Goal: Task Accomplishment & Management: Use online tool/utility

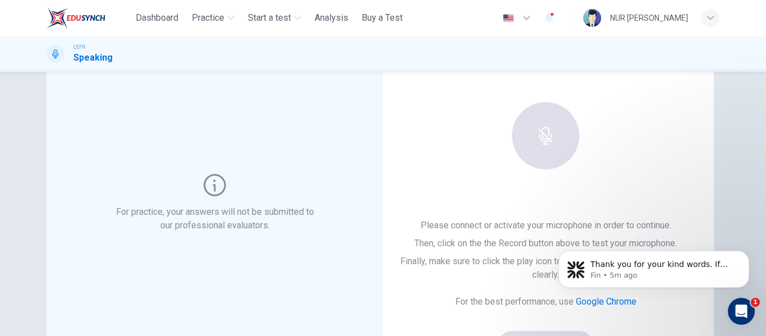
scroll to position [58, 0]
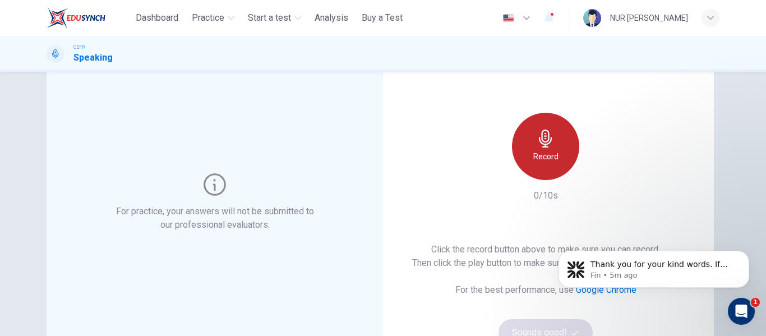
click at [522, 160] on div "Record" at bounding box center [545, 146] width 67 height 67
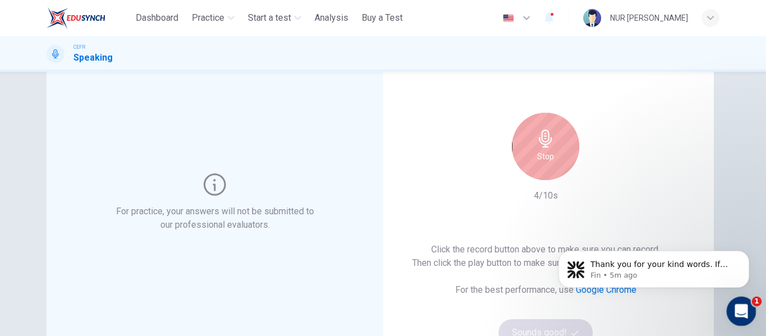
click at [735, 314] on icon "Open Intercom Messenger" at bounding box center [740, 310] width 19 height 19
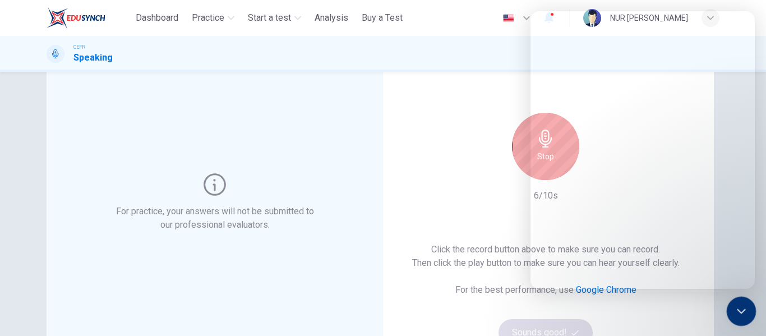
click at [739, 321] on div "Close Intercom Messenger" at bounding box center [740, 309] width 27 height 27
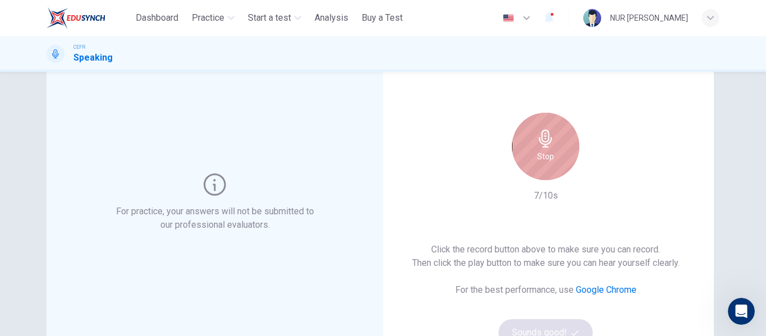
click at [564, 167] on div "Stop" at bounding box center [545, 146] width 67 height 67
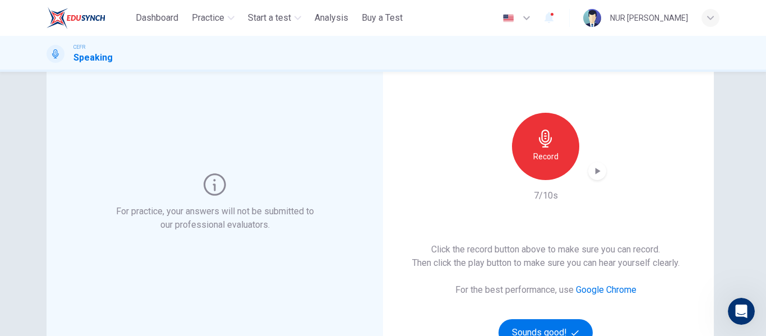
scroll to position [953, 0]
click at [589, 176] on div "button" at bounding box center [598, 171] width 18 height 18
click at [596, 173] on icon "button" at bounding box center [598, 171] width 8 height 8
click at [561, 156] on div "Record" at bounding box center [545, 146] width 67 height 67
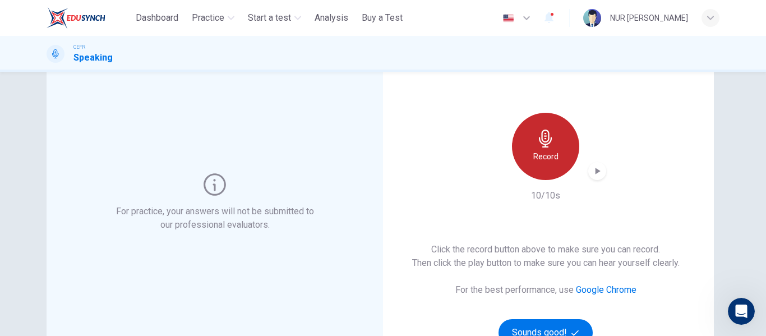
click at [561, 156] on div "Record" at bounding box center [545, 146] width 67 height 67
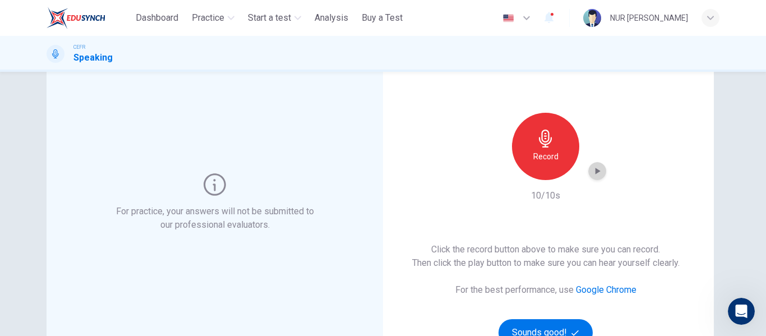
click at [599, 175] on icon "button" at bounding box center [597, 171] width 11 height 11
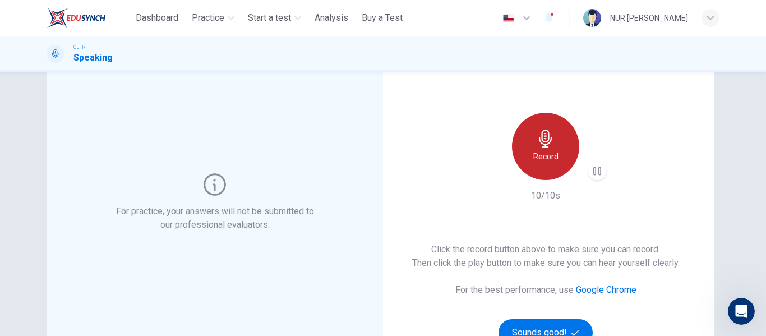
click at [564, 165] on div "Record" at bounding box center [545, 146] width 67 height 67
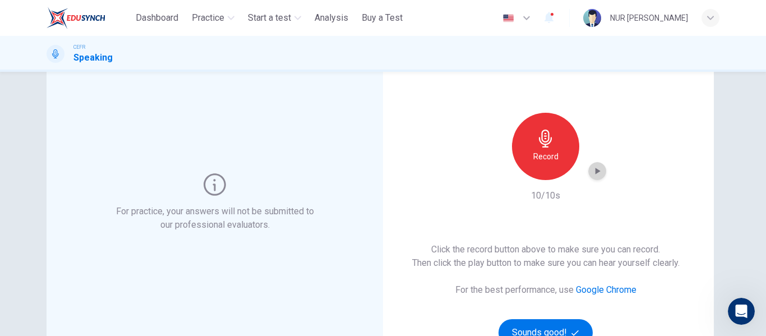
click at [596, 173] on icon "button" at bounding box center [598, 171] width 5 height 7
click at [545, 19] on icon "button" at bounding box center [549, 17] width 9 height 11
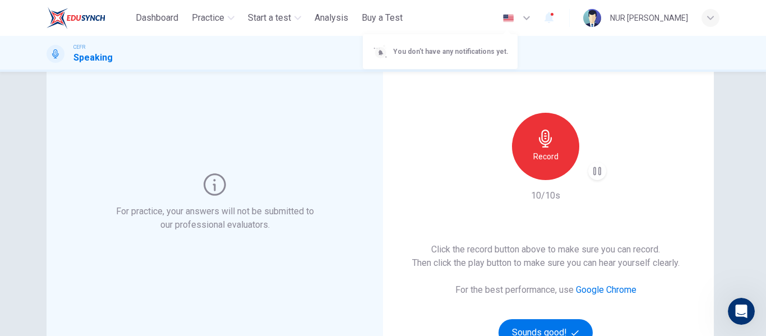
click at [513, 87] on div at bounding box center [383, 168] width 766 height 336
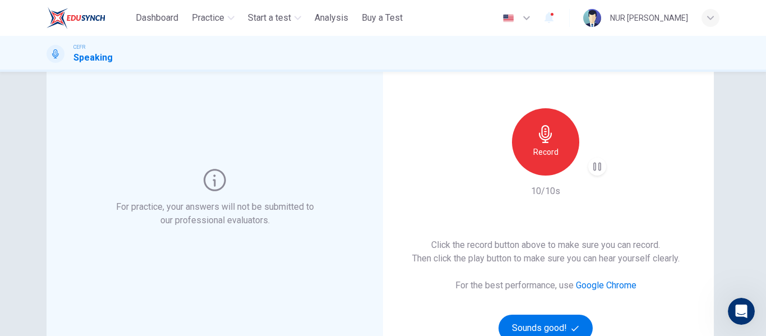
scroll to position [62, 0]
click at [550, 139] on icon "button" at bounding box center [546, 135] width 18 height 18
click at [594, 164] on icon "button" at bounding box center [597, 167] width 11 height 11
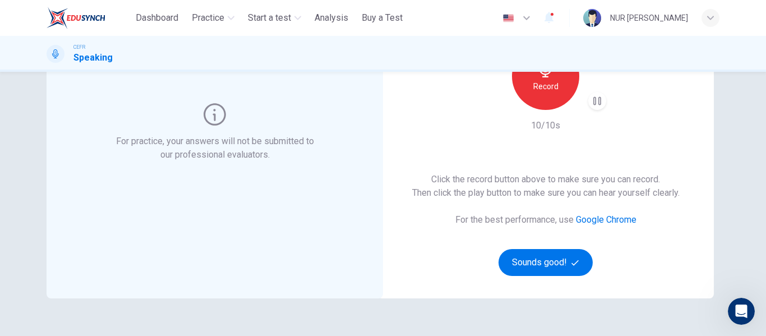
scroll to position [130, 0]
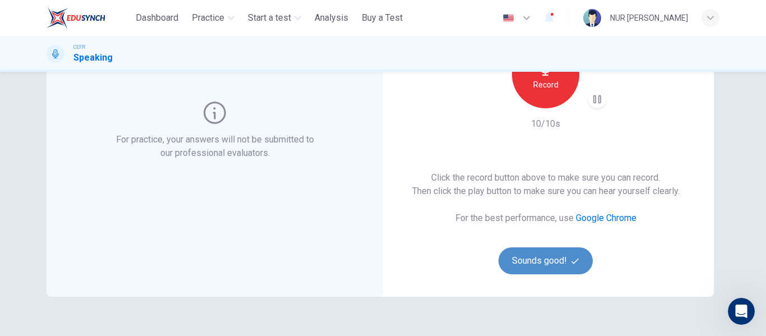
click at [545, 251] on button "Sounds good!" at bounding box center [546, 260] width 94 height 27
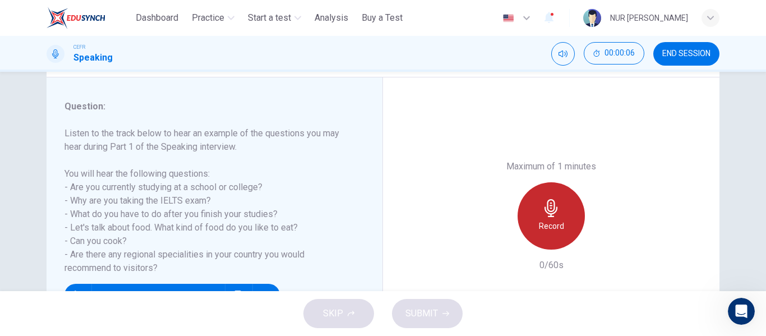
click at [546, 229] on h6 "Record" at bounding box center [551, 225] width 25 height 13
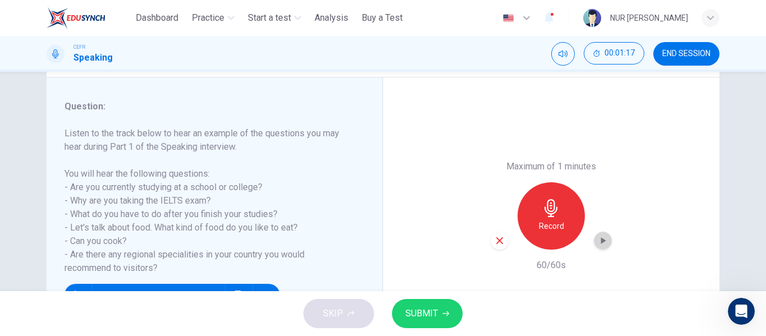
click at [604, 242] on icon "button" at bounding box center [603, 240] width 11 height 11
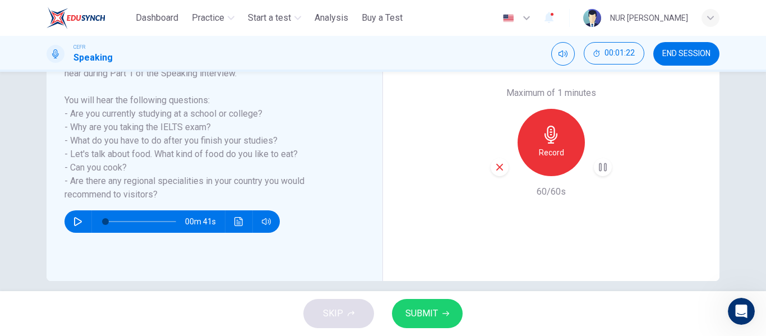
scroll to position [204, 0]
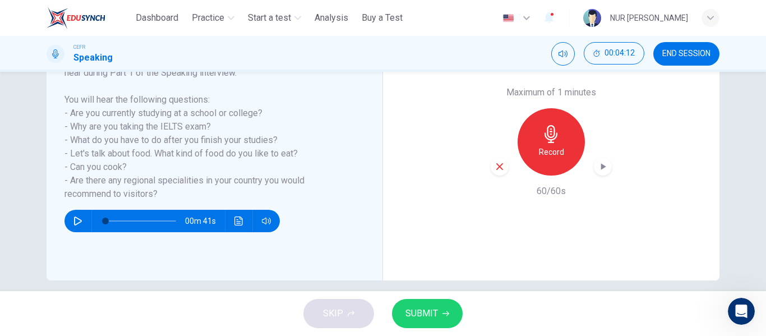
click at [701, 14] on div "NUR [PERSON_NAME]" at bounding box center [651, 18] width 136 height 18
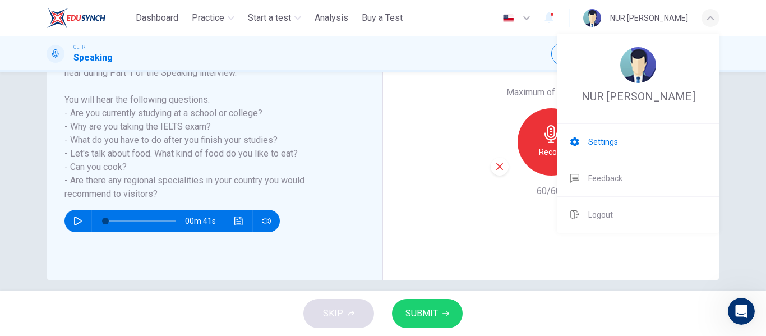
click at [599, 149] on span "Settings" at bounding box center [604, 141] width 30 height 13
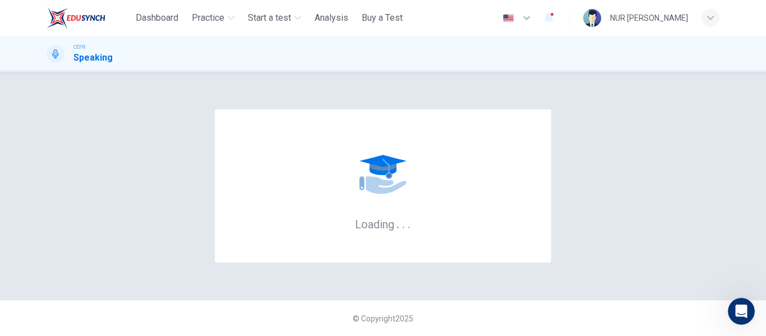
scroll to position [0, 0]
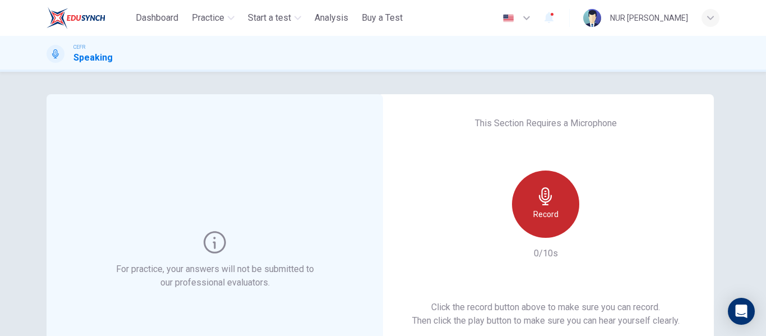
click at [539, 197] on icon "button" at bounding box center [545, 196] width 13 height 18
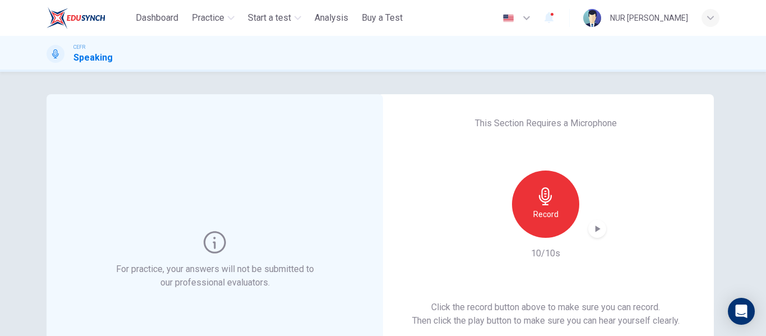
click at [594, 225] on icon "button" at bounding box center [597, 228] width 11 height 11
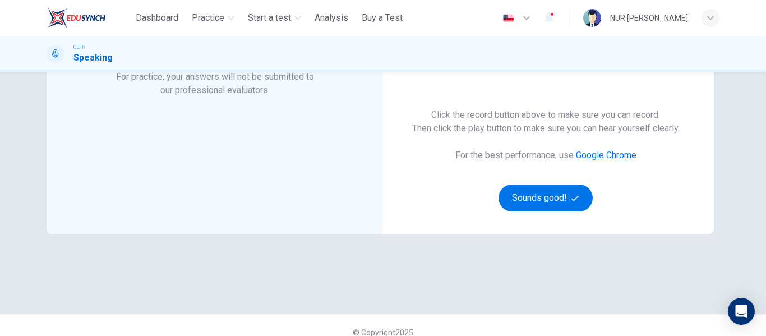
scroll to position [206, 0]
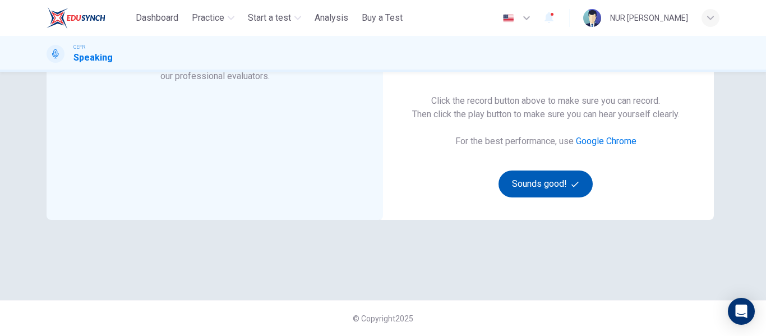
click at [516, 181] on button "Sounds good!" at bounding box center [546, 184] width 94 height 27
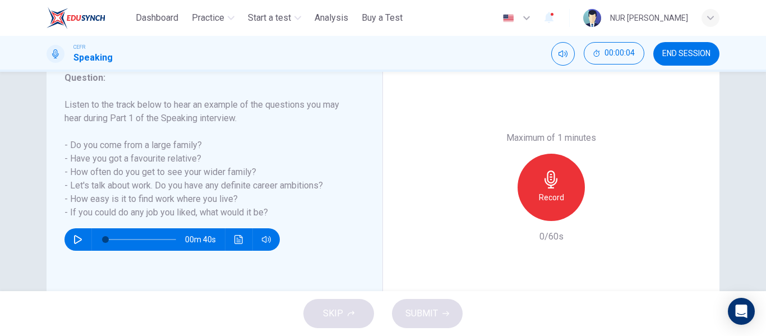
scroll to position [159, 0]
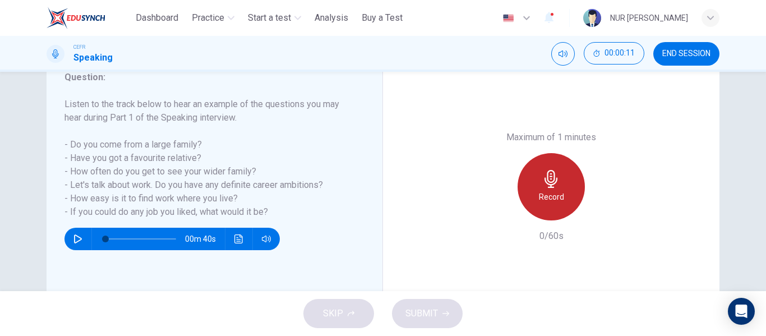
click at [531, 205] on div "Record" at bounding box center [551, 186] width 67 height 67
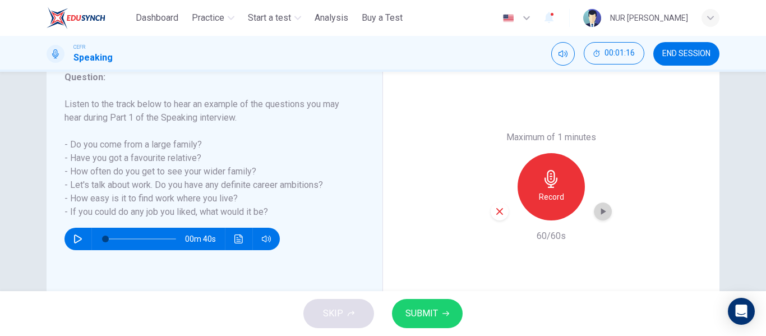
click at [600, 217] on div "button" at bounding box center [603, 212] width 18 height 18
click at [419, 314] on span "SUBMIT" at bounding box center [422, 314] width 33 height 16
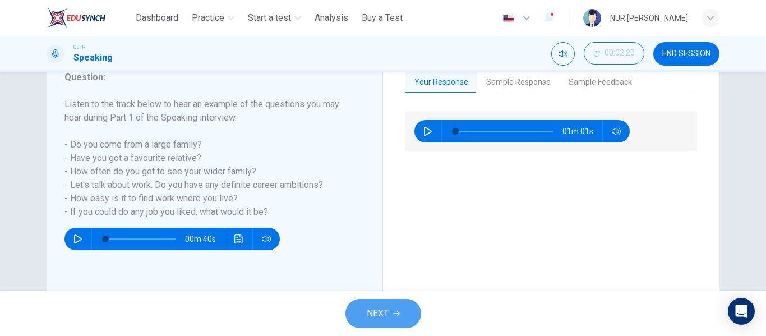
click at [407, 311] on button "NEXT" at bounding box center [384, 313] width 76 height 29
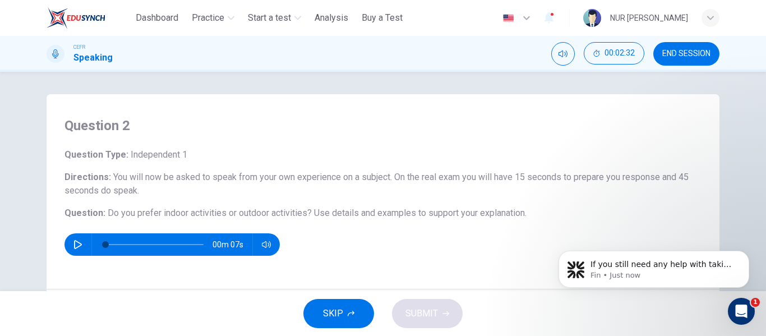
scroll to position [0, 0]
click at [727, 307] on div "SKIP SUBMIT" at bounding box center [383, 313] width 766 height 45
click at [733, 308] on icon "Open Intercom Messenger" at bounding box center [740, 310] width 19 height 19
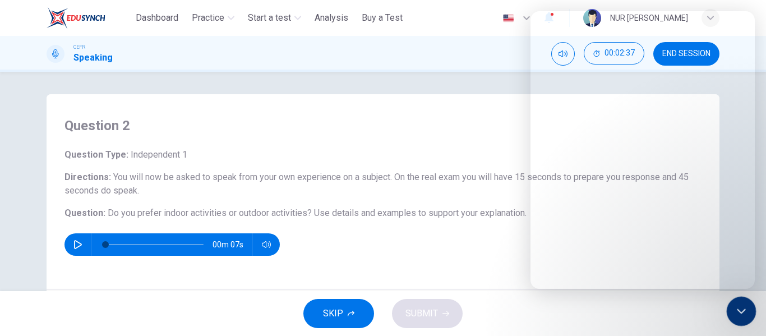
click at [736, 309] on icon "Close Intercom Messenger" at bounding box center [739, 309] width 13 height 13
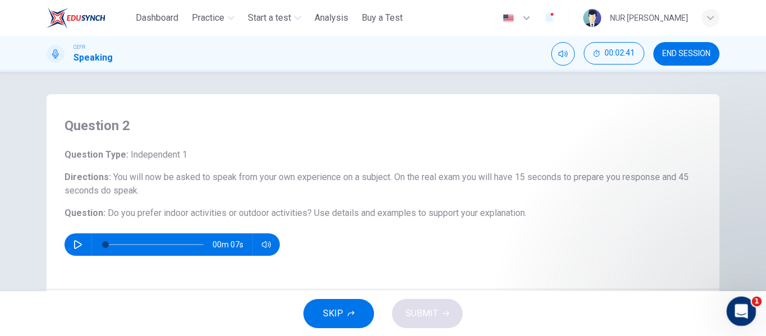
drag, startPoint x: 741, startPoint y: 312, endPoint x: 1475, endPoint y: 632, distance: 801.0
click at [741, 312] on icon "Open Intercom Messenger" at bounding box center [740, 310] width 19 height 19
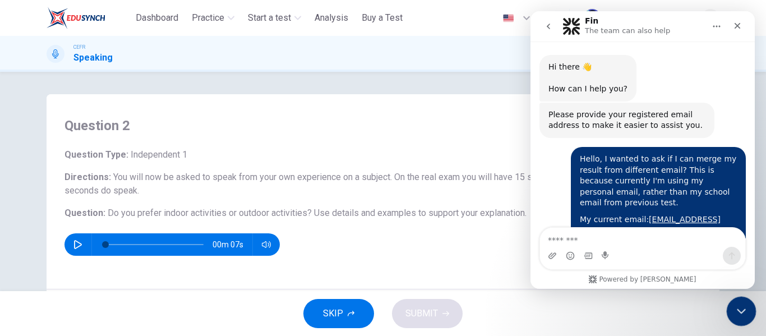
scroll to position [1398, 0]
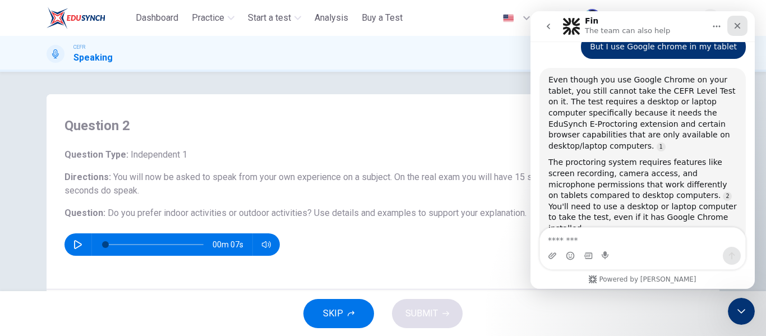
click at [737, 21] on icon "Close" at bounding box center [737, 25] width 9 height 9
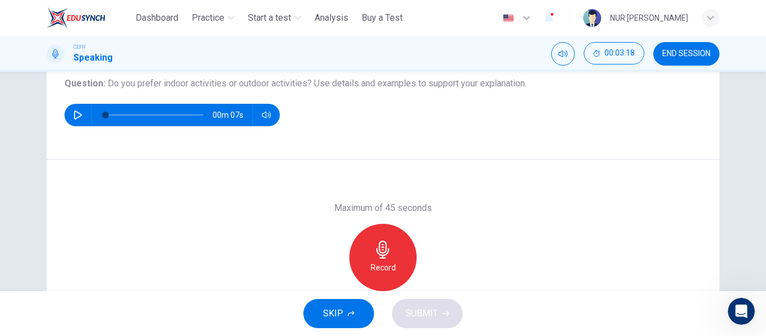
scroll to position [130, 0]
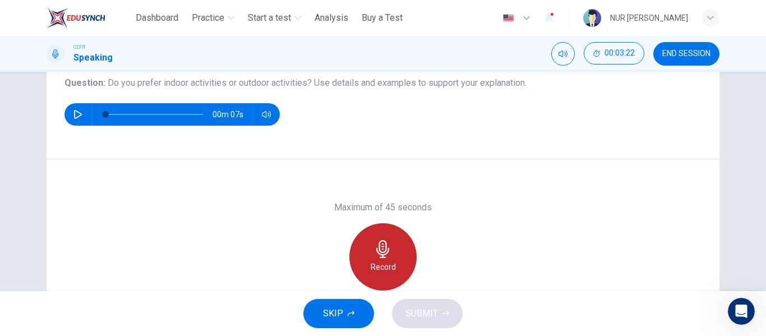
click at [383, 235] on div "Record" at bounding box center [383, 256] width 67 height 67
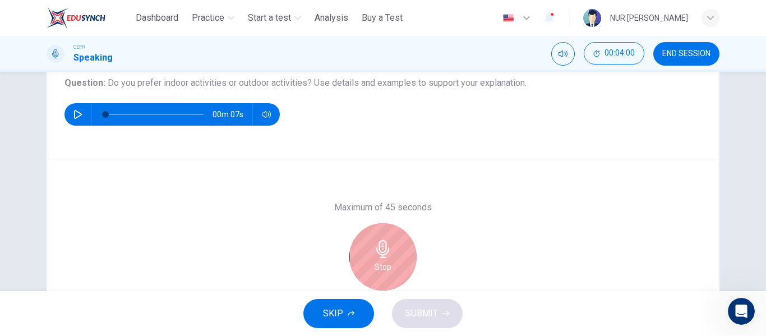
scroll to position [172, 0]
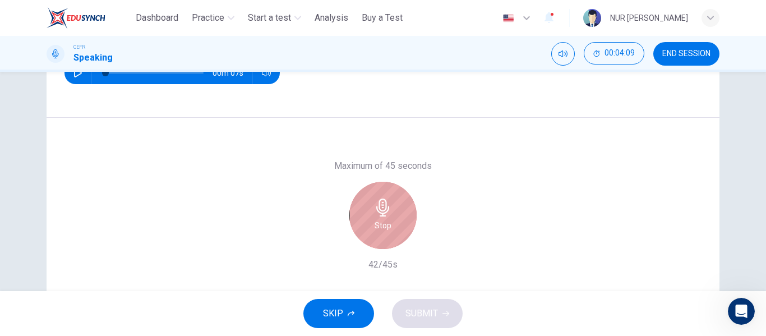
click at [383, 235] on div "Stop" at bounding box center [383, 215] width 67 height 67
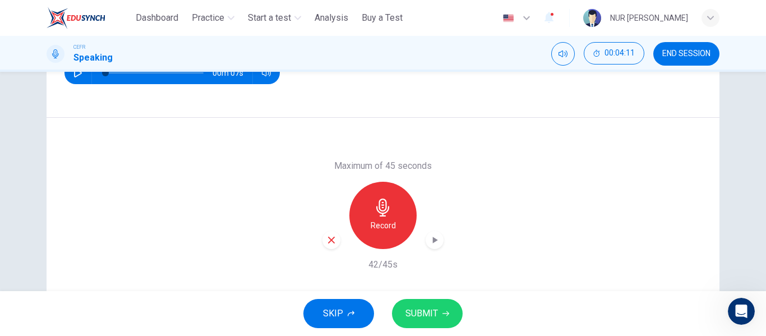
drag, startPoint x: 419, startPoint y: 245, endPoint x: 429, endPoint y: 243, distance: 10.3
click at [429, 243] on div "Record" at bounding box center [383, 215] width 121 height 67
click at [429, 243] on icon "button" at bounding box center [434, 240] width 11 height 11
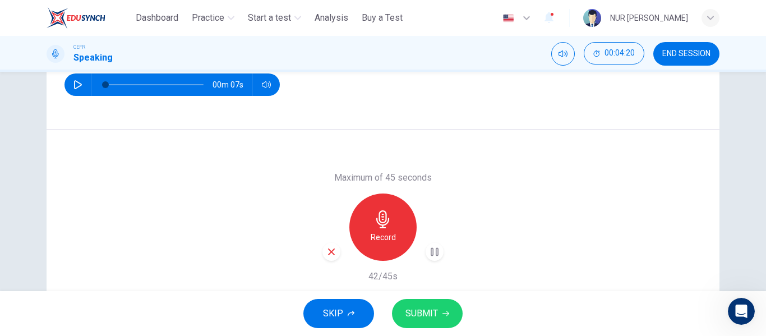
scroll to position [215, 0]
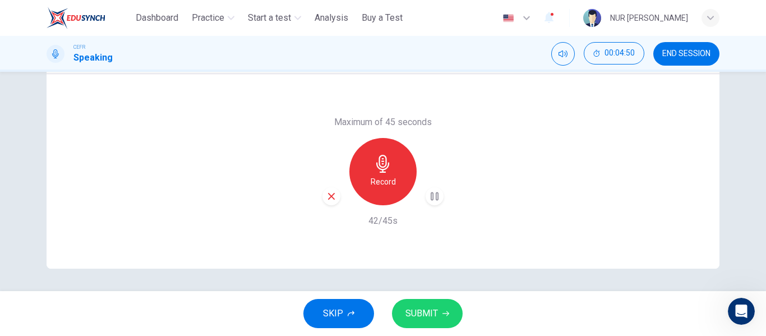
click at [372, 95] on div "Maximum of 45 seconds Record 42/45s" at bounding box center [383, 171] width 673 height 195
click at [410, 308] on span "SUBMIT" at bounding box center [422, 314] width 33 height 16
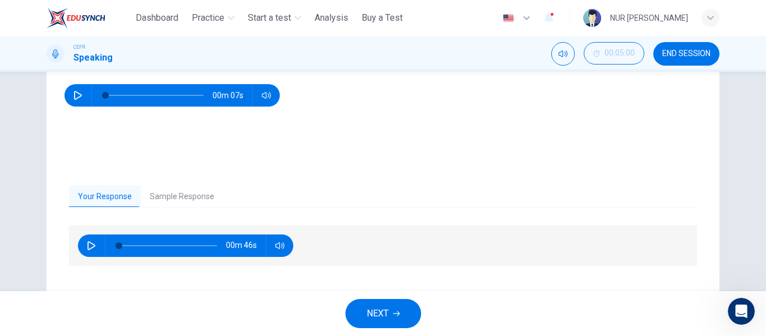
scroll to position [0, 0]
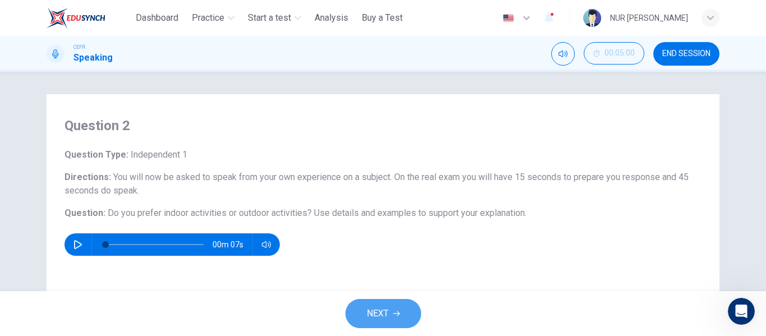
click at [376, 322] on button "NEXT" at bounding box center [384, 313] width 76 height 29
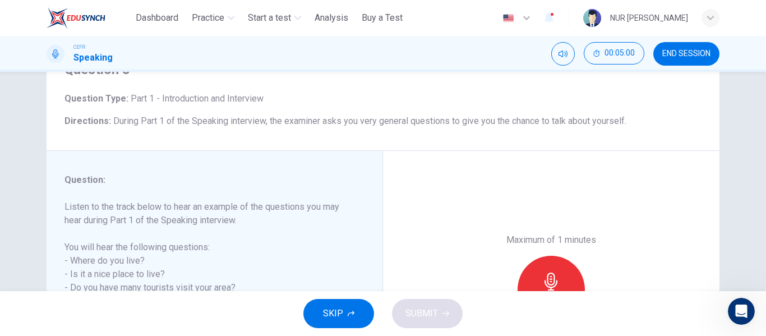
scroll to position [64, 0]
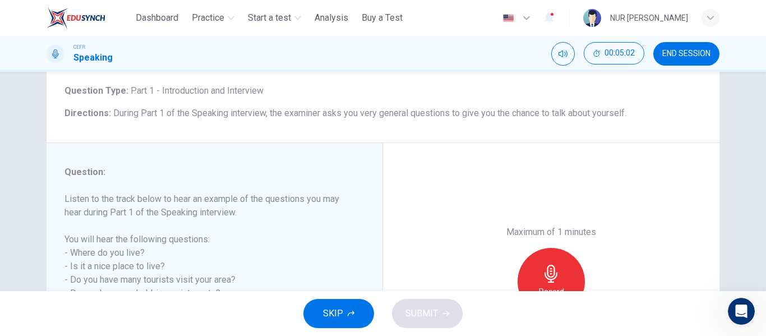
click at [353, 310] on icon "button" at bounding box center [351, 313] width 7 height 7
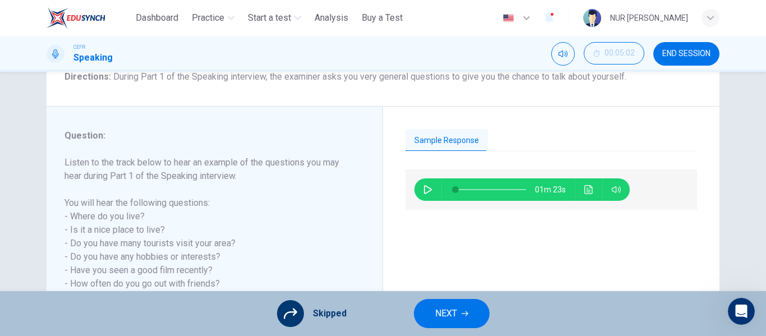
scroll to position [103, 0]
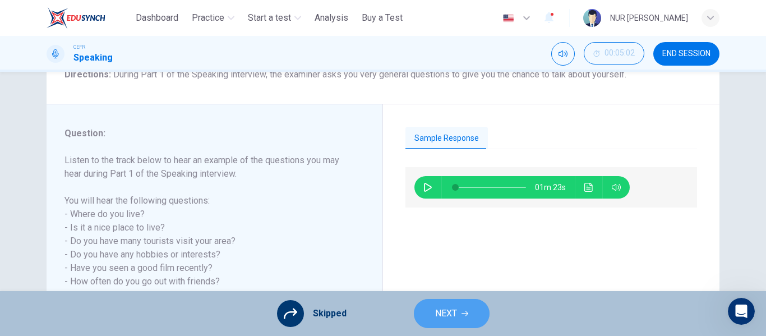
click at [439, 318] on span "NEXT" at bounding box center [446, 314] width 22 height 16
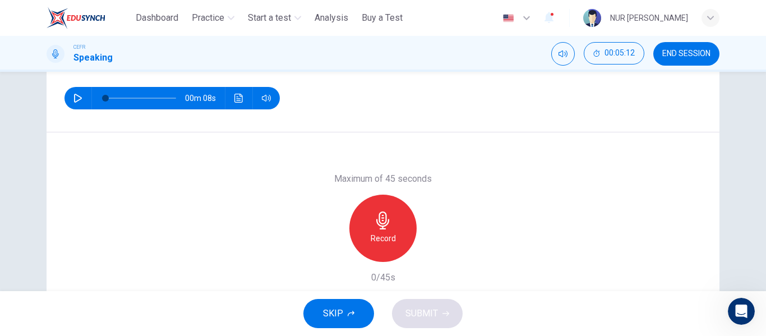
scroll to position [165, 0]
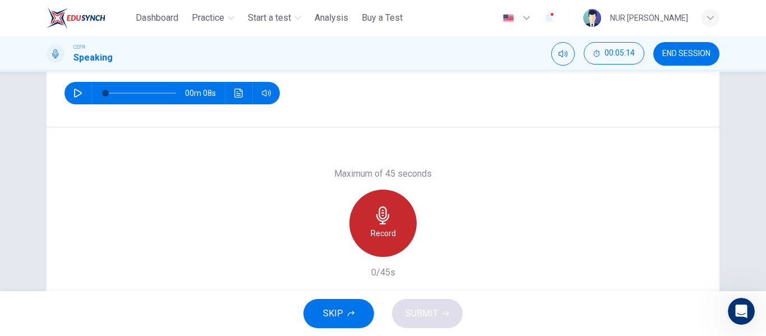
click at [370, 245] on div "Record" at bounding box center [383, 223] width 67 height 67
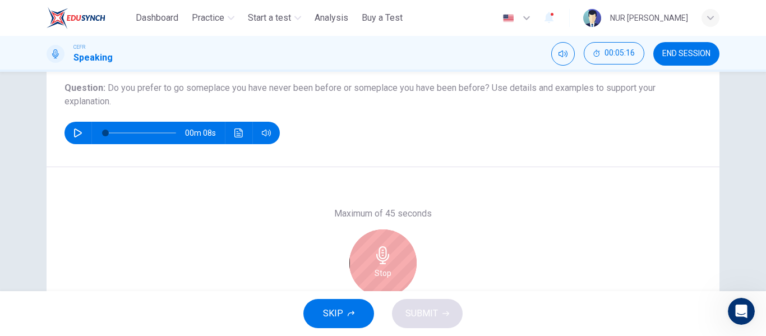
scroll to position [125, 0]
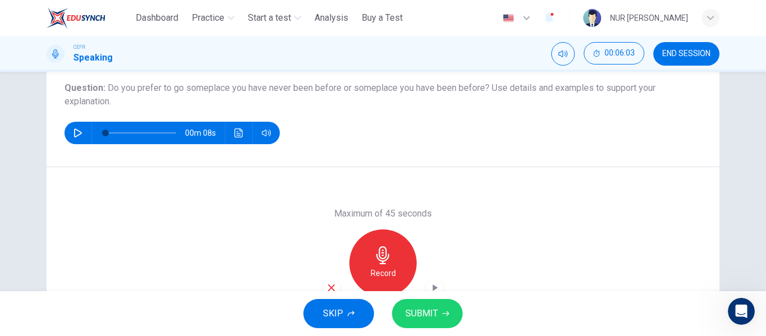
click at [428, 292] on div "SKIP SUBMIT" at bounding box center [383, 313] width 766 height 45
click at [435, 289] on icon "button" at bounding box center [434, 287] width 11 height 11
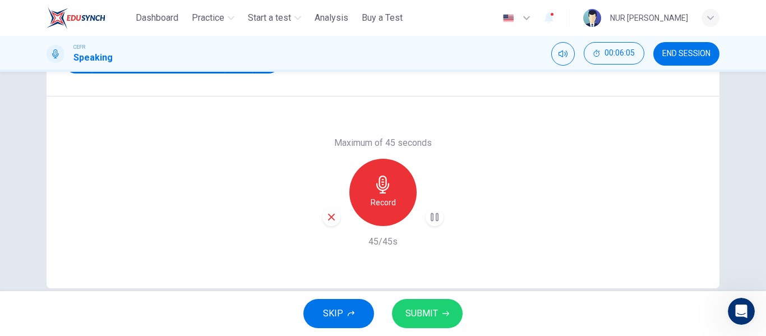
scroll to position [200, 0]
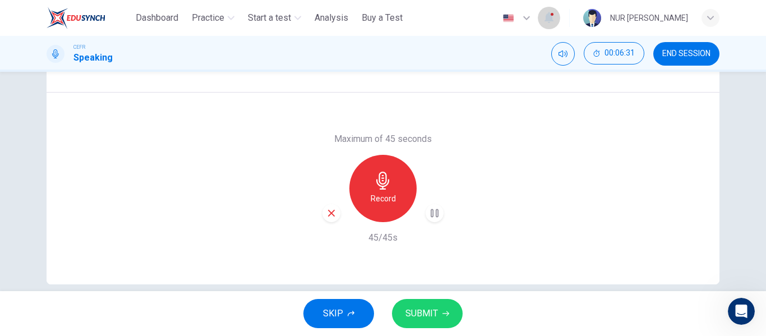
click at [543, 16] on icon "button" at bounding box center [549, 17] width 13 height 13
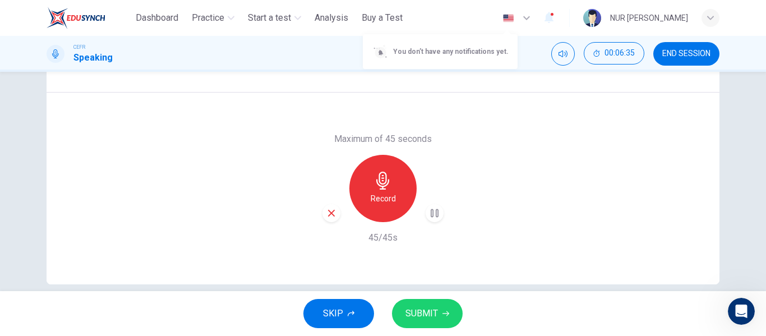
click at [508, 18] on div at bounding box center [383, 168] width 766 height 336
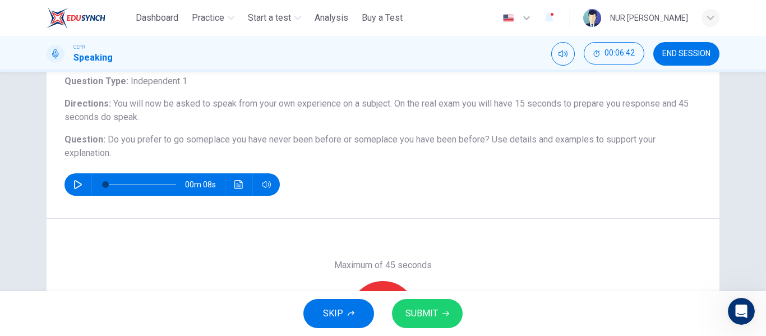
scroll to position [215, 0]
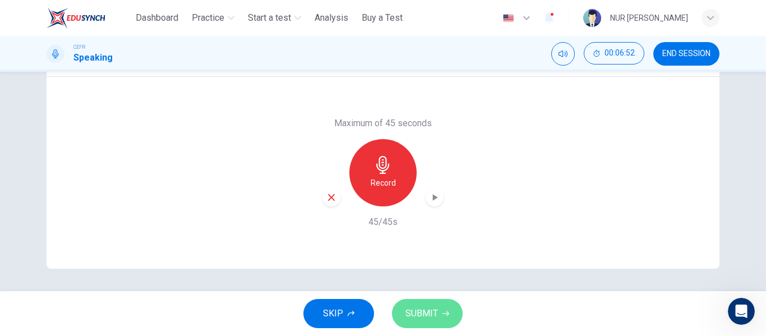
click at [432, 313] on span "SUBMIT" at bounding box center [422, 314] width 33 height 16
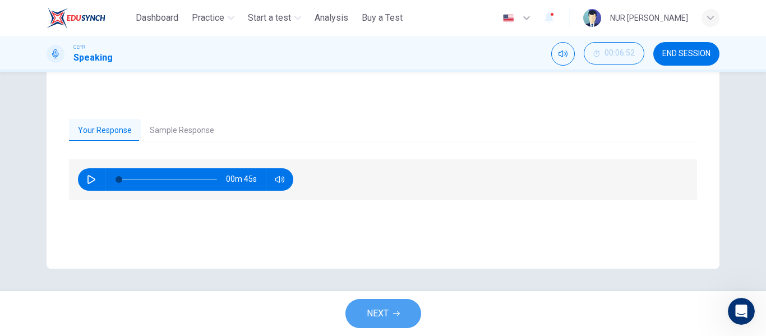
click at [396, 302] on button "NEXT" at bounding box center [384, 313] width 76 height 29
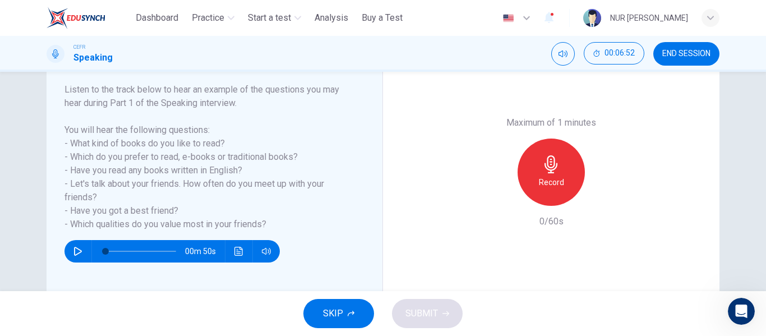
scroll to position [174, 0]
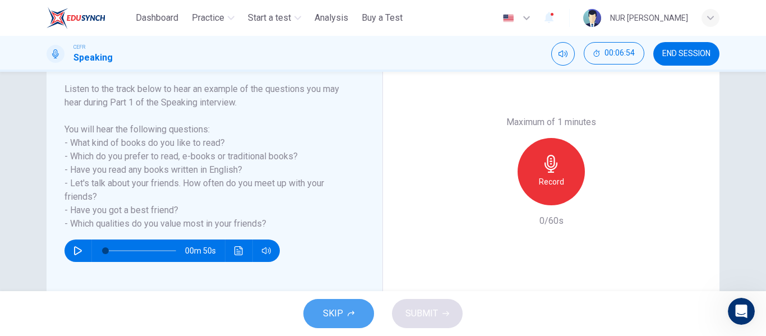
click at [350, 315] on icon "button" at bounding box center [351, 313] width 7 height 7
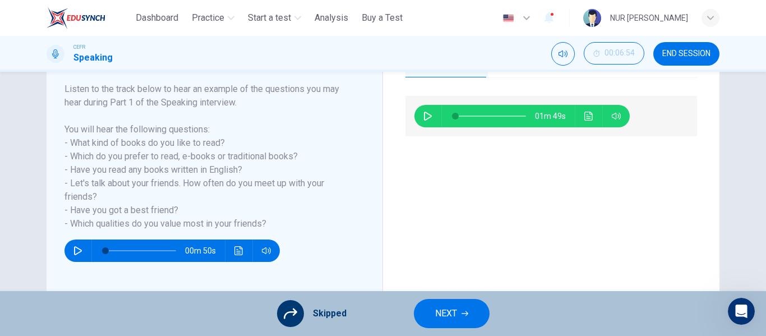
scroll to position [0, 0]
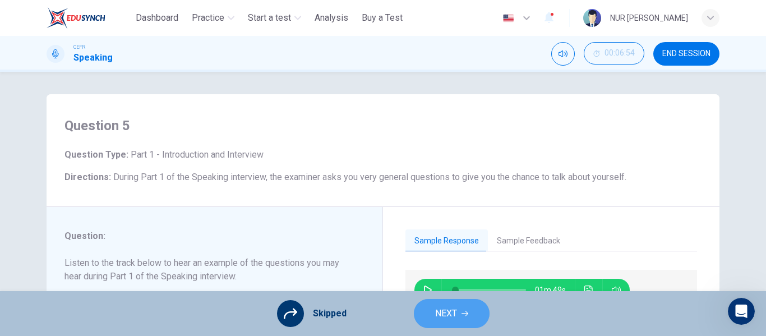
click at [429, 314] on button "NEXT" at bounding box center [452, 313] width 76 height 29
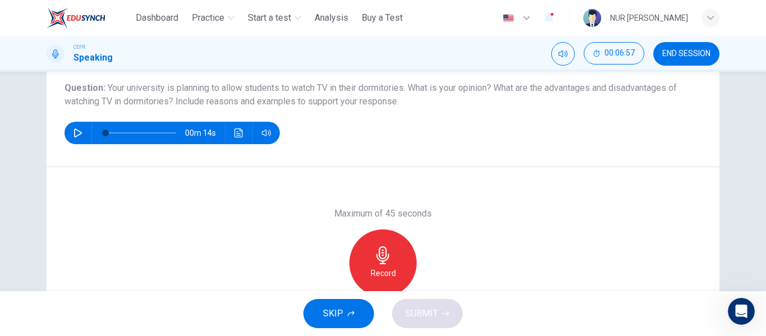
scroll to position [126, 0]
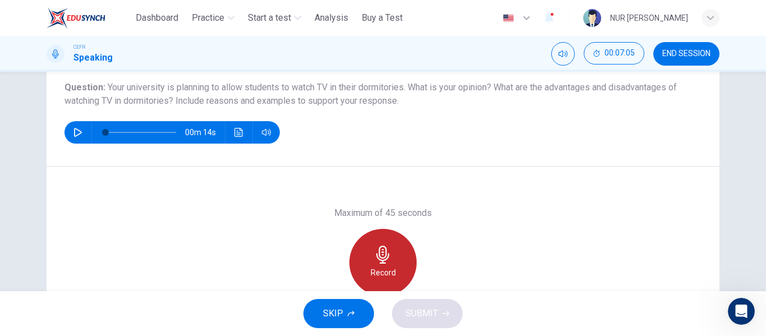
click at [378, 256] on icon "button" at bounding box center [382, 255] width 13 height 18
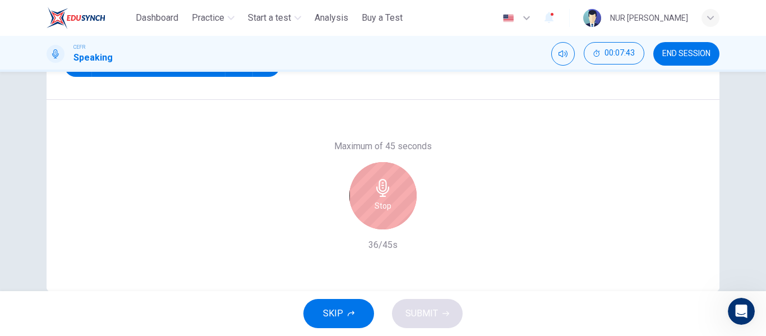
scroll to position [194, 0]
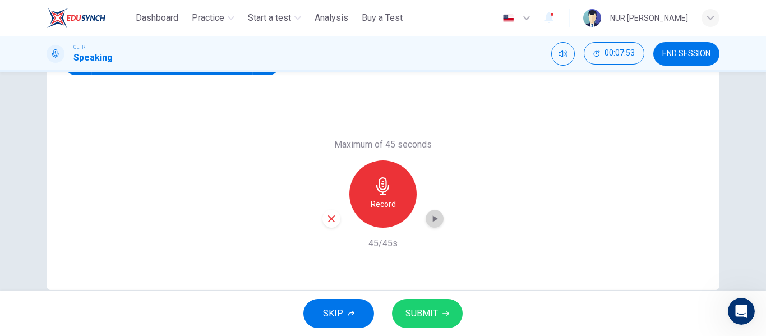
click at [428, 224] on div "button" at bounding box center [435, 219] width 18 height 18
click at [428, 318] on span "SUBMIT" at bounding box center [422, 314] width 33 height 16
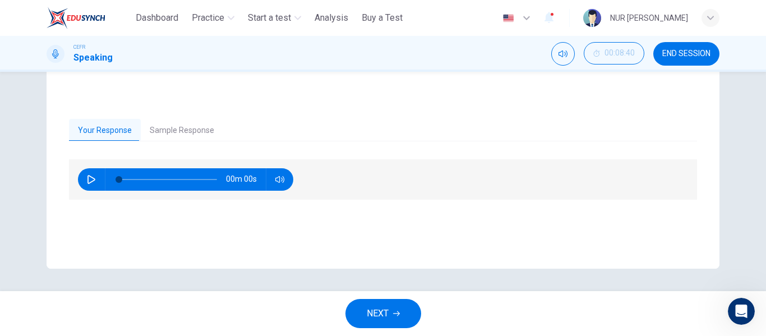
scroll to position [192, 0]
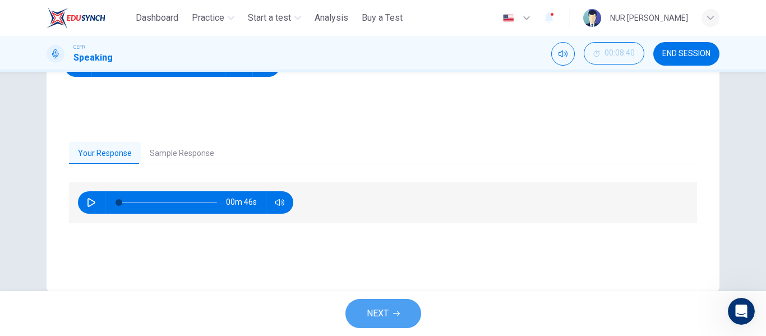
click at [354, 311] on button "NEXT" at bounding box center [384, 313] width 76 height 29
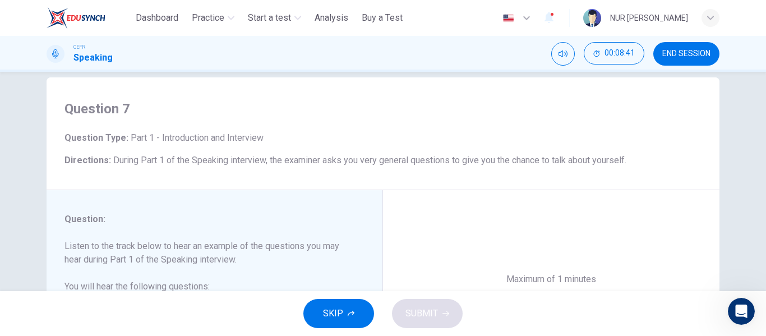
scroll to position [17, 0]
click at [343, 321] on span "SKIP" at bounding box center [333, 314] width 20 height 16
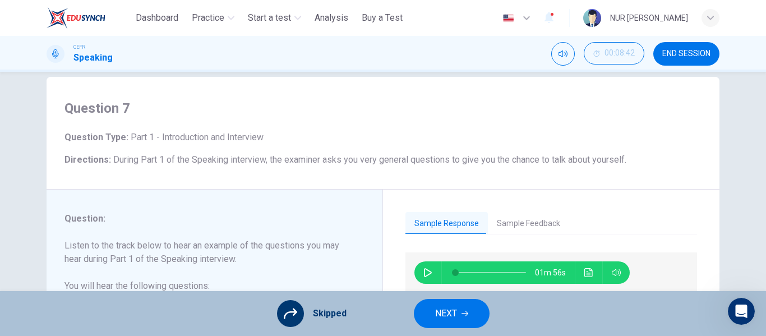
scroll to position [116, 0]
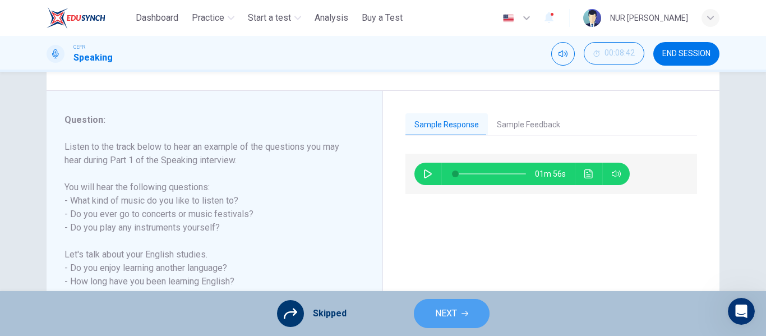
click at [439, 305] on button "NEXT" at bounding box center [452, 313] width 76 height 29
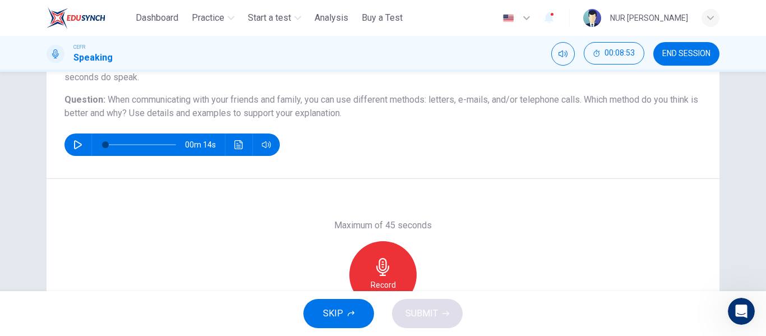
scroll to position [115, 0]
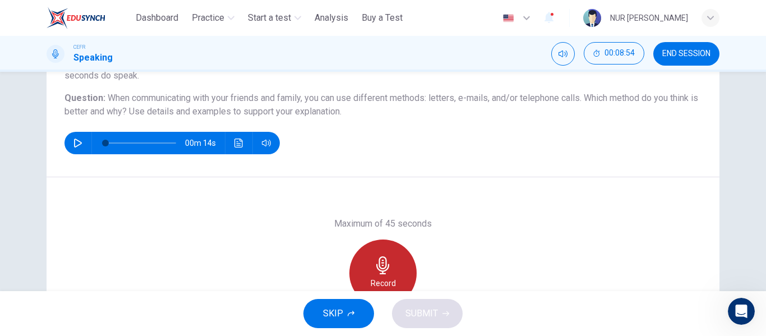
click at [390, 243] on div "Record" at bounding box center [383, 273] width 67 height 67
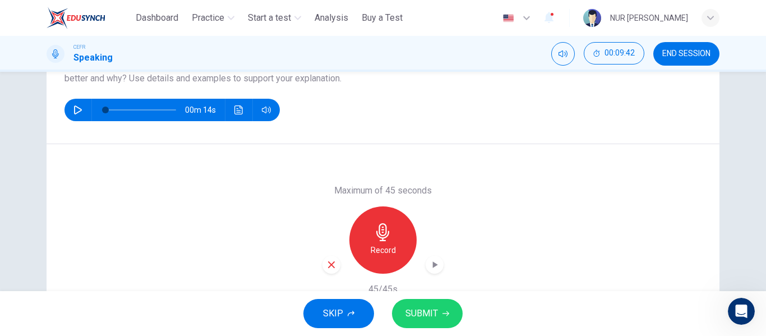
scroll to position [151, 0]
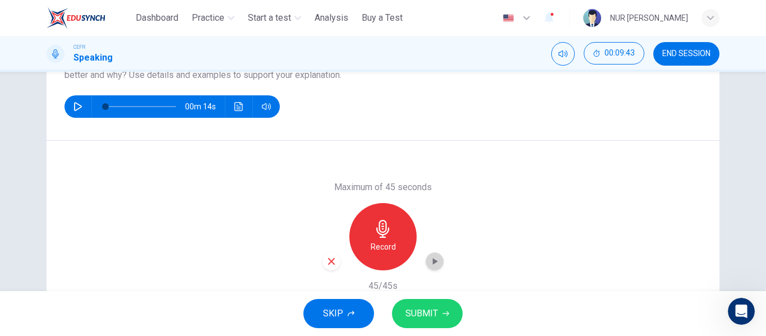
click at [439, 258] on div "button" at bounding box center [435, 261] width 18 height 18
click at [443, 304] on button "SUBMIT" at bounding box center [427, 313] width 71 height 29
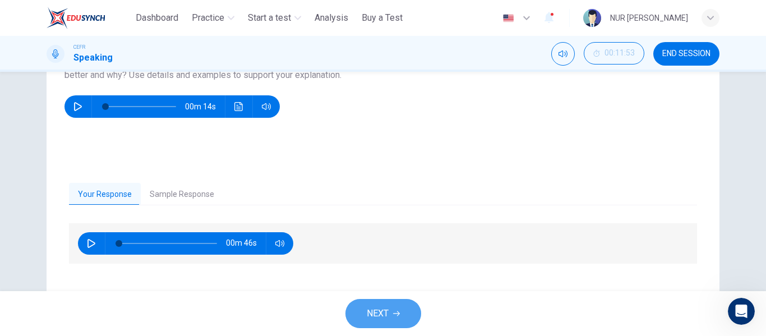
click at [404, 307] on button "NEXT" at bounding box center [384, 313] width 76 height 29
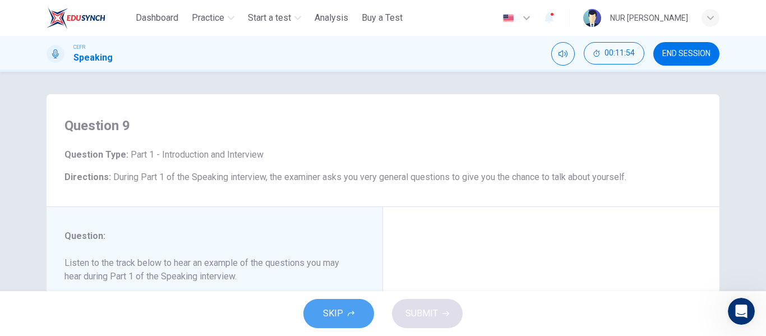
click at [326, 327] on button "SKIP" at bounding box center [339, 313] width 71 height 29
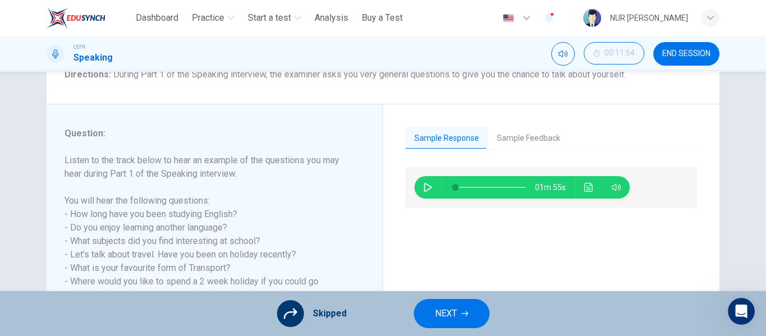
scroll to position [103, 0]
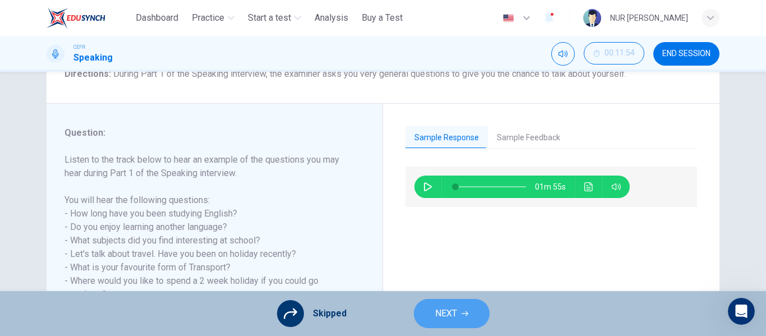
click at [444, 311] on span "NEXT" at bounding box center [446, 314] width 22 height 16
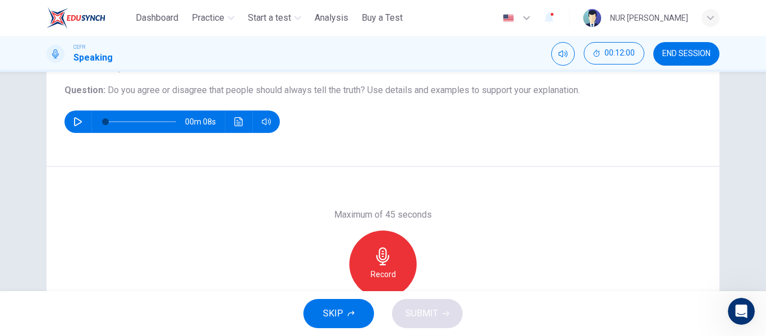
scroll to position [123, 0]
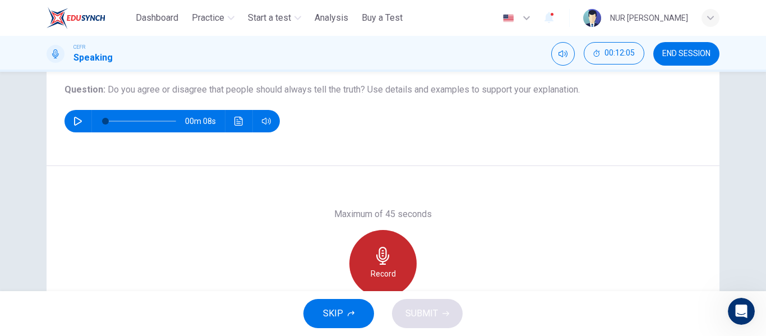
click at [399, 264] on div "Record" at bounding box center [383, 263] width 67 height 67
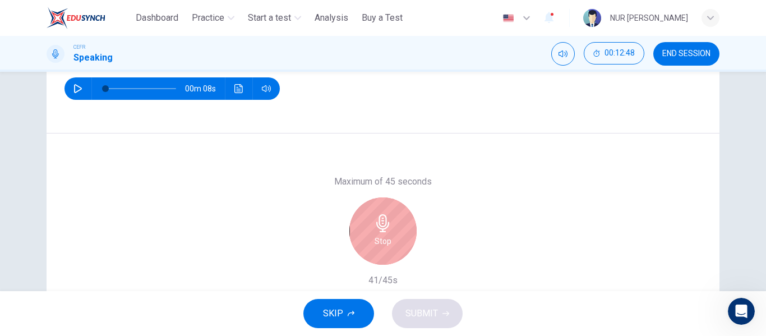
scroll to position [158, 0]
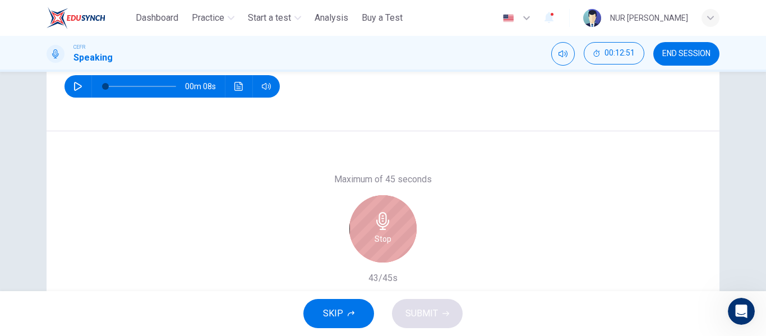
click at [398, 244] on div "Stop" at bounding box center [383, 228] width 67 height 67
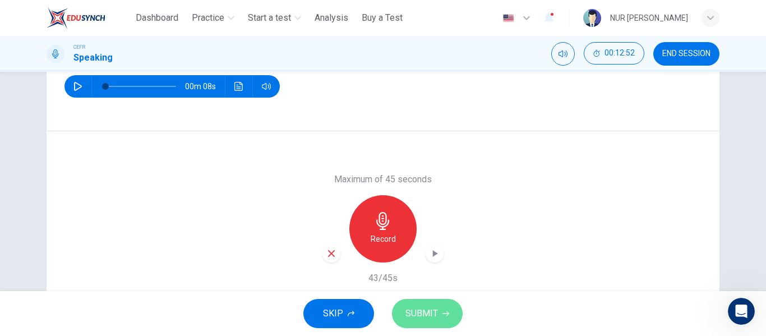
click at [416, 323] on button "SUBMIT" at bounding box center [427, 313] width 71 height 29
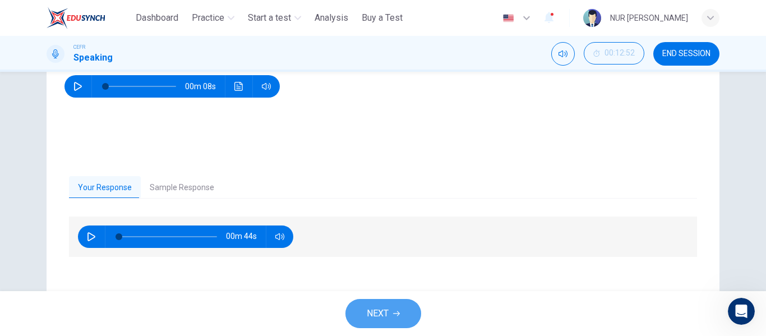
click at [378, 312] on span "NEXT" at bounding box center [378, 314] width 22 height 16
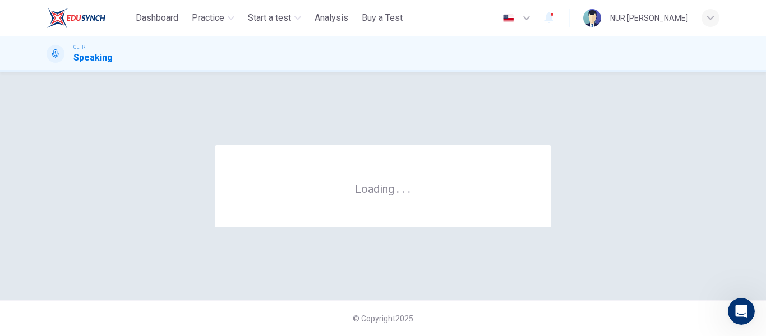
scroll to position [0, 0]
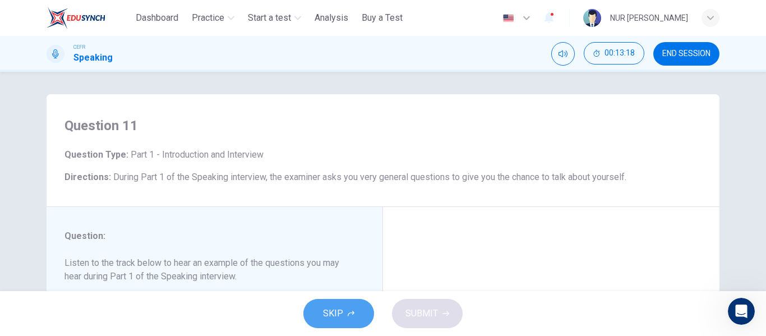
click at [342, 317] on span "SKIP" at bounding box center [333, 314] width 20 height 16
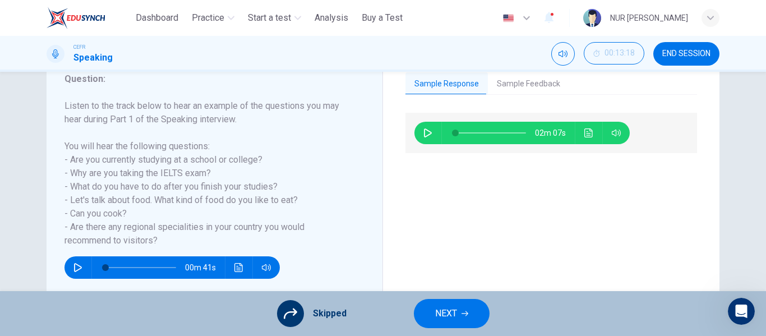
scroll to position [164, 0]
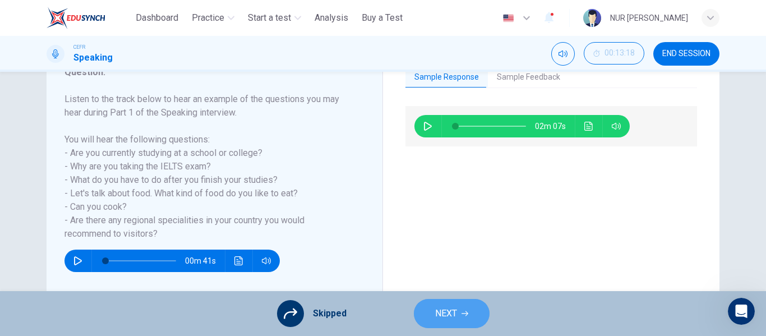
click at [465, 306] on button "NEXT" at bounding box center [452, 313] width 76 height 29
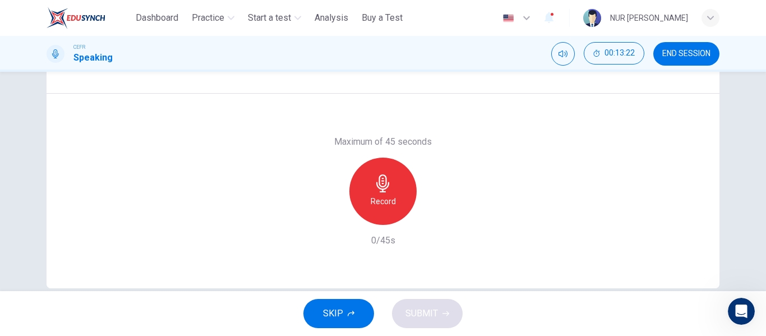
scroll to position [196, 0]
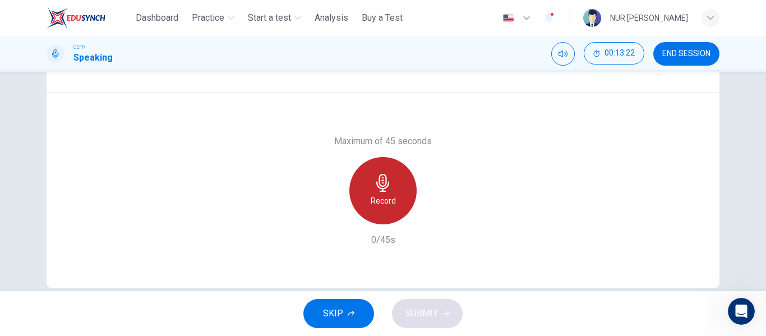
click at [383, 206] on h6 "Record" at bounding box center [383, 200] width 25 height 13
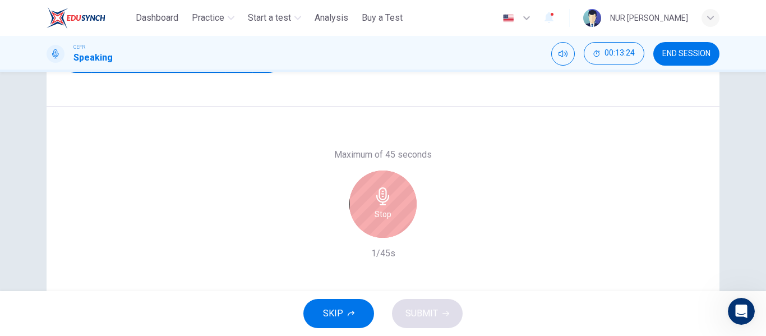
scroll to position [183, 0]
click at [393, 219] on div "Stop" at bounding box center [383, 204] width 67 height 67
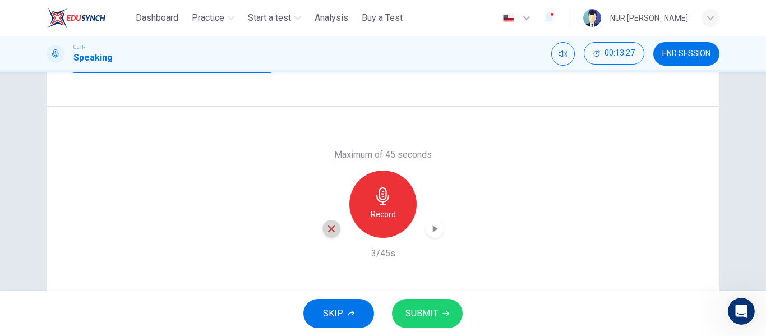
click at [331, 228] on icon "button" at bounding box center [332, 229] width 10 height 10
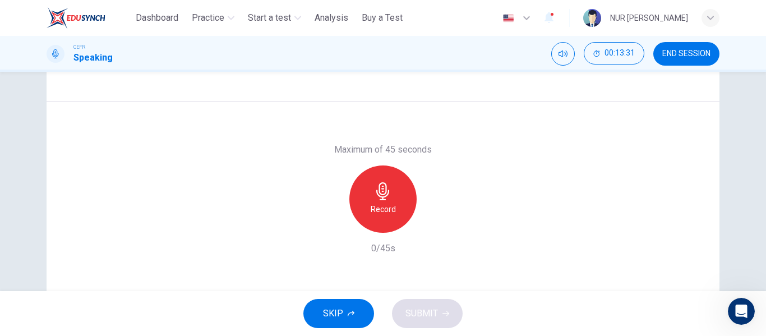
scroll to position [189, 0]
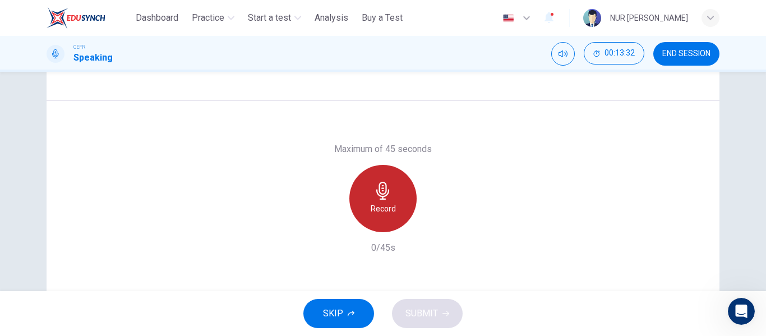
click at [371, 203] on h6 "Record" at bounding box center [383, 208] width 25 height 13
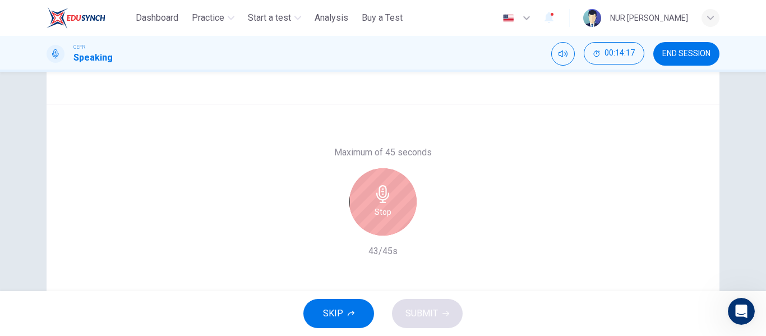
scroll to position [191, 0]
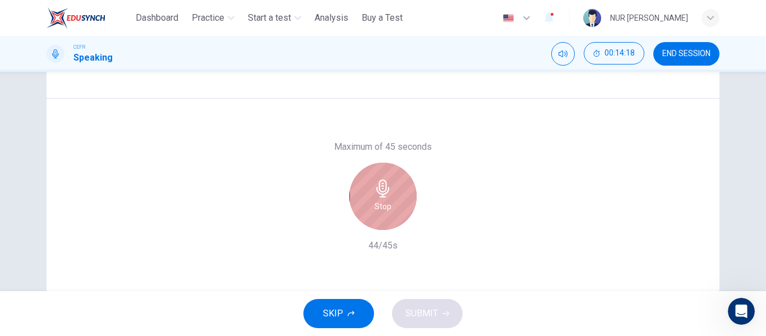
click at [381, 202] on h6 "Stop" at bounding box center [383, 206] width 17 height 13
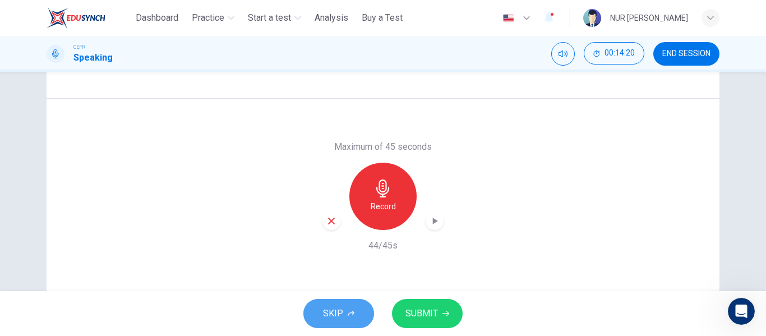
click at [330, 314] on span "SKIP" at bounding box center [333, 314] width 20 height 16
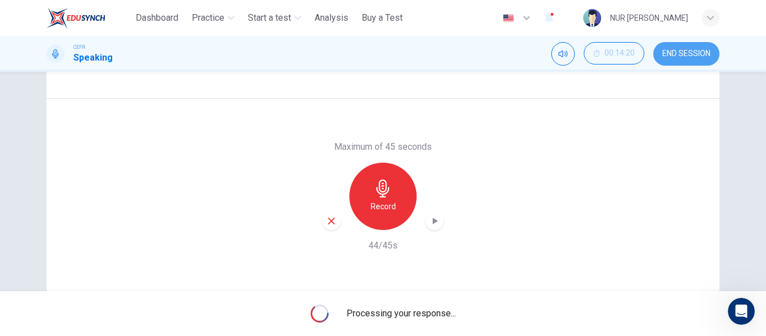
click at [711, 58] on button "END SESSION" at bounding box center [687, 54] width 66 height 24
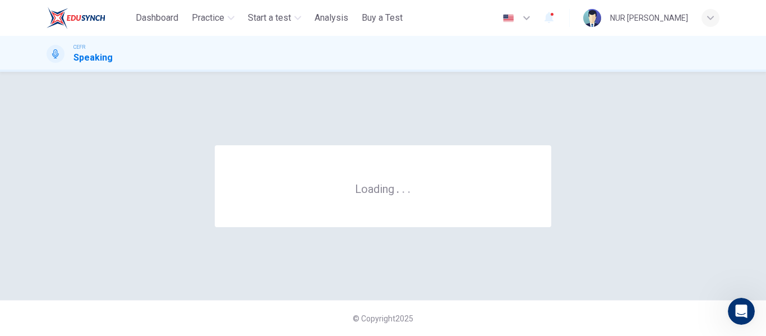
scroll to position [0, 0]
